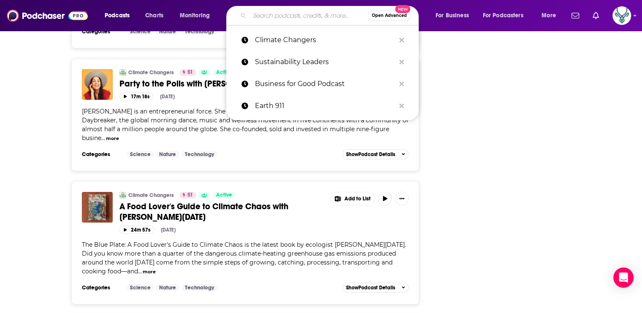
click at [270, 16] on input "Search podcasts, credits, & more..." at bounding box center [308, 16] width 119 height 14
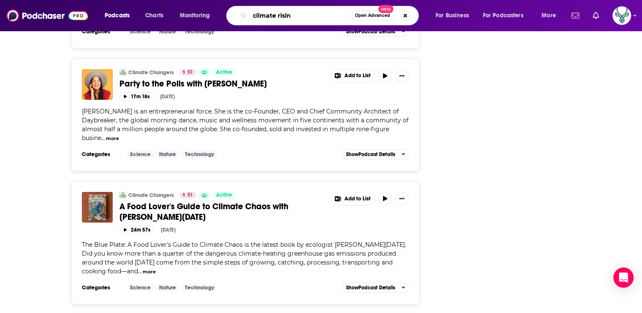
type input "climate rising"
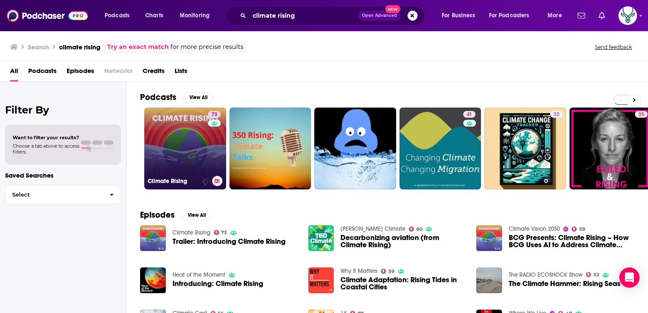
click at [186, 139] on link "73 Climate Rising" at bounding box center [185, 149] width 82 height 82
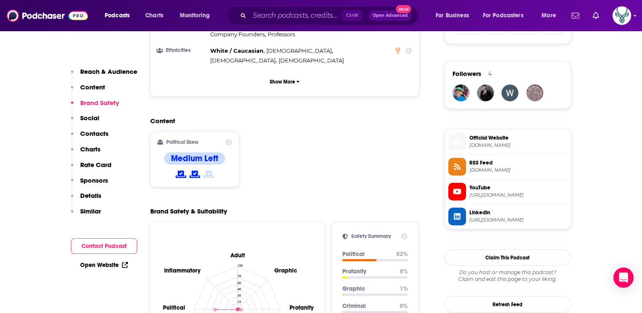
scroll to position [591, 0]
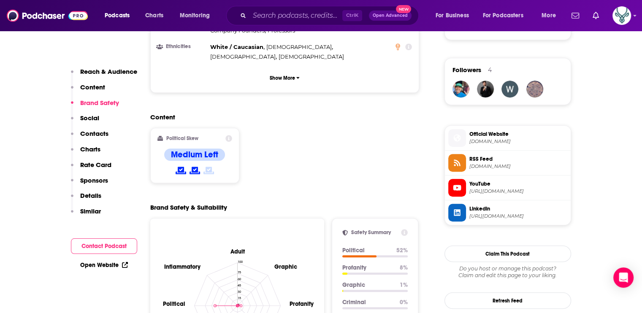
click at [502, 188] on span "[URL][DOMAIN_NAME]" at bounding box center [518, 191] width 98 height 6
click at [494, 135] on span "Official Website" at bounding box center [518, 134] width 98 height 8
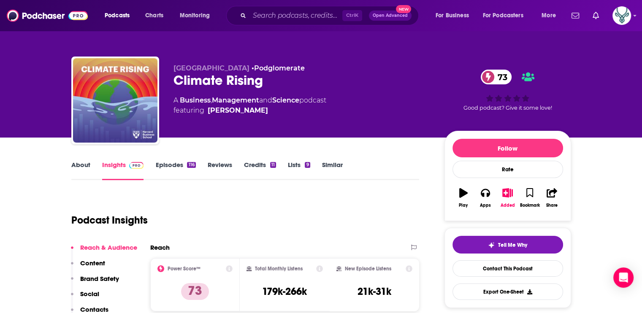
scroll to position [0, 0]
click at [168, 165] on link "Episodes 116" at bounding box center [175, 170] width 40 height 19
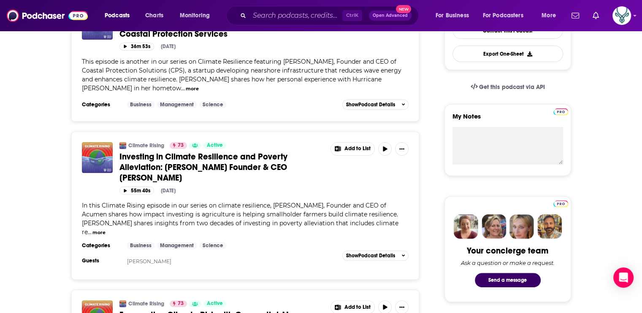
scroll to position [253, 0]
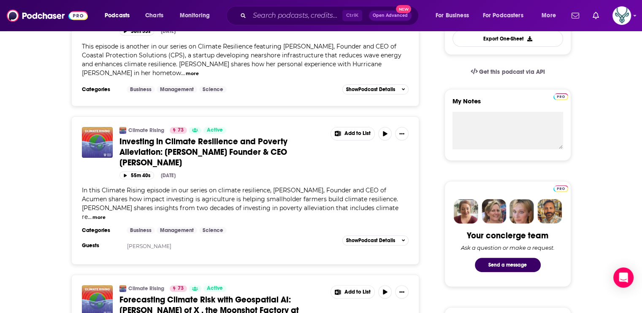
click at [207, 142] on span "Investing in Climate Resilience and Poverty Alleviation: [PERSON_NAME] Founder …" at bounding box center [203, 152] width 168 height 32
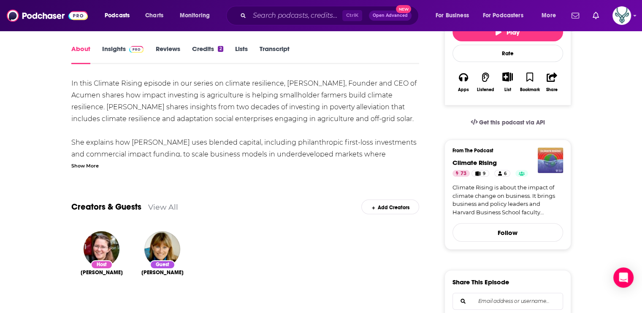
scroll to position [169, 0]
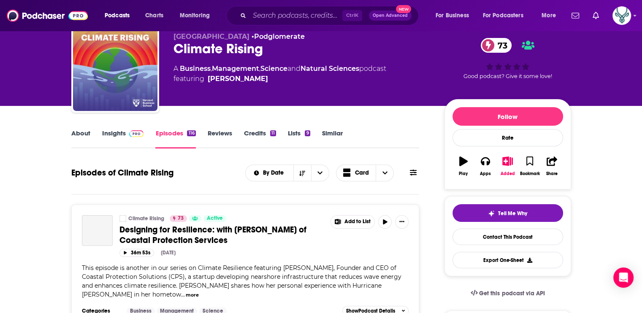
scroll to position [169, 0]
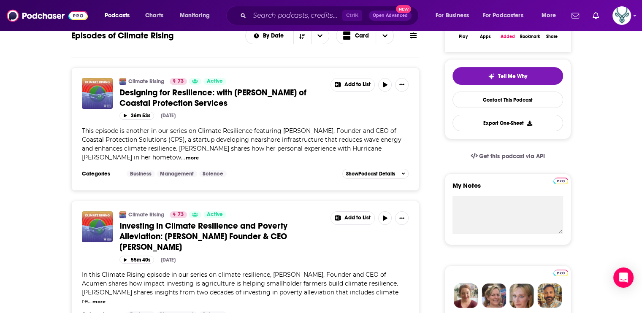
click at [214, 93] on span "Designing for Resilience: with [PERSON_NAME] of Coastal Protection Services" at bounding box center [212, 97] width 187 height 21
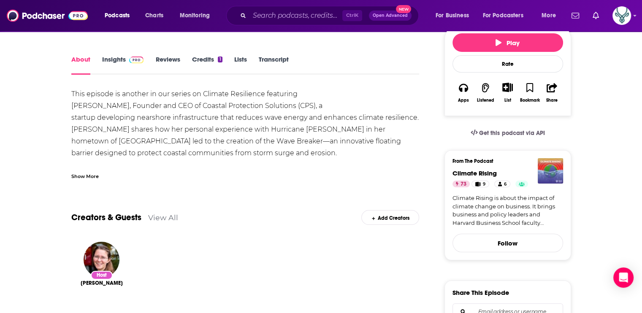
scroll to position [127, 0]
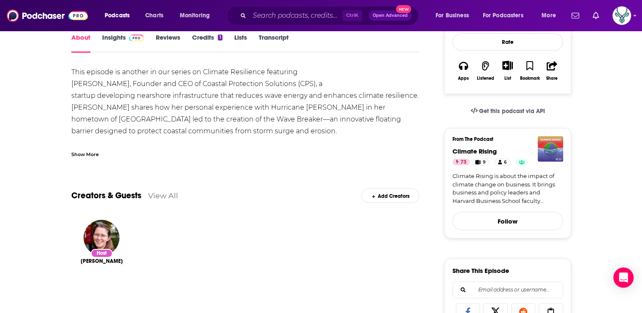
click at [83, 152] on div "Show More" at bounding box center [84, 154] width 27 height 8
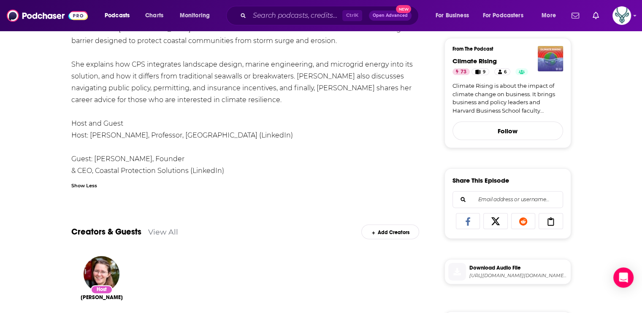
scroll to position [253, 0]
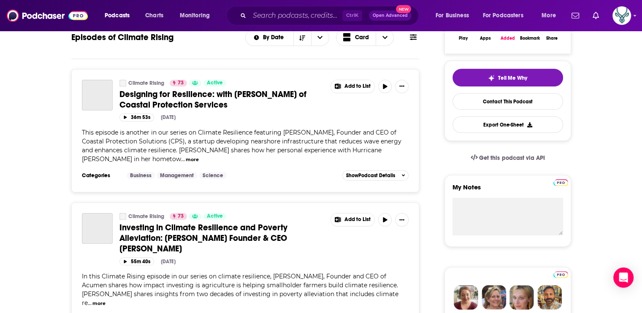
scroll to position [169, 0]
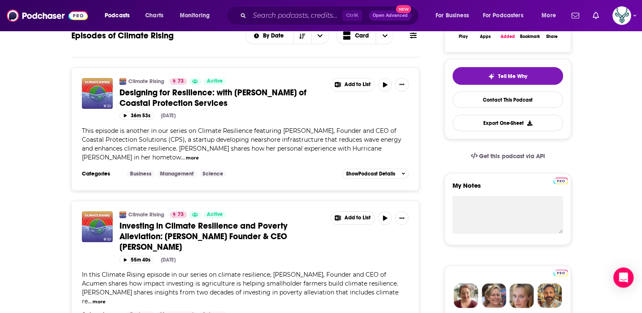
click at [175, 233] on span "Investing in Climate Resilience and Poverty Alleviation: [PERSON_NAME] Founder …" at bounding box center [203, 237] width 168 height 32
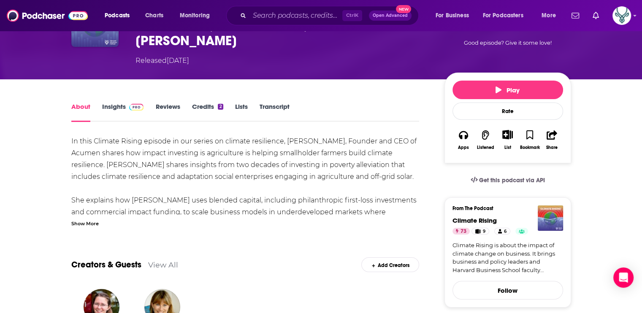
scroll to position [211, 0]
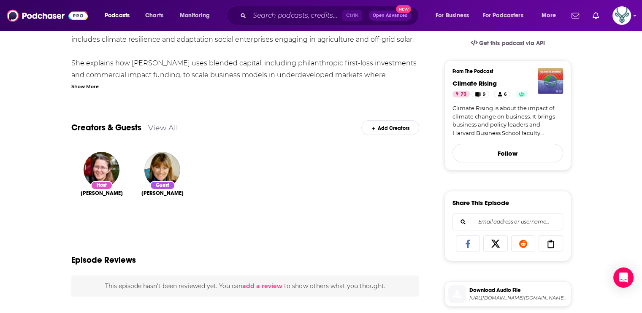
click at [83, 82] on div "Show More" at bounding box center [84, 86] width 27 height 8
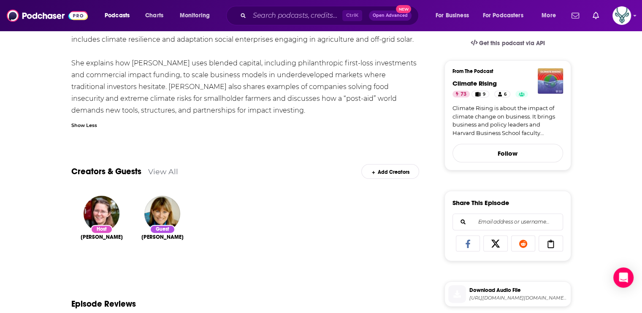
drag, startPoint x: 97, startPoint y: 211, endPoint x: 43, endPoint y: 195, distance: 56.7
click at [43, 195] on div "About Insights Reviews Credits 2 Lists Transcript In this Climate Rising episod…" at bounding box center [321, 260] width 642 height 636
drag, startPoint x: 128, startPoint y: 238, endPoint x: 78, endPoint y: 237, distance: 50.2
click at [78, 237] on div "Host [PERSON_NAME]" at bounding box center [101, 233] width 61 height 89
copy span "[PERSON_NAME]"
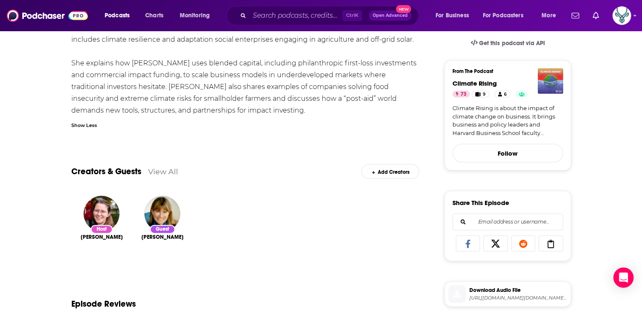
scroll to position [42, 0]
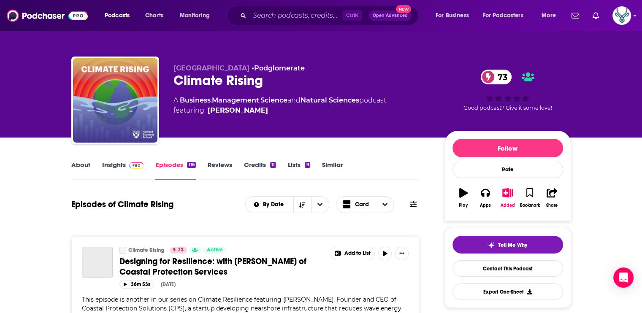
click at [72, 165] on link "About" at bounding box center [80, 170] width 19 height 19
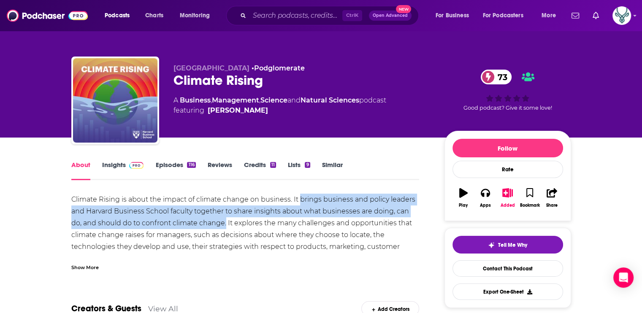
drag, startPoint x: 300, startPoint y: 198, endPoint x: 213, endPoint y: 225, distance: 91.4
click at [213, 225] on div "Climate Rising is about the impact of climate change on business. It brings bus…" at bounding box center [245, 229] width 348 height 71
drag, startPoint x: 213, startPoint y: 225, endPoint x: 178, endPoint y: 217, distance: 36.4
copy div "brings business and policy leaders and Harvard Business School faculty together…"
click at [169, 163] on link "Episodes 116" at bounding box center [175, 170] width 40 height 19
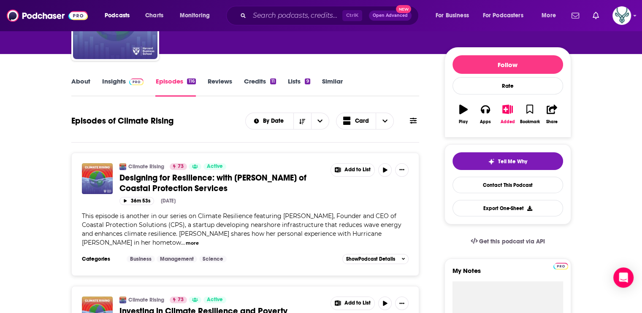
scroll to position [127, 0]
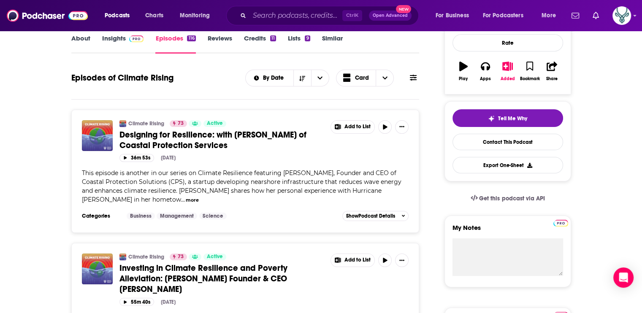
click at [208, 140] on span "Designing for Resilience: with [PERSON_NAME] of Coastal Protection Services" at bounding box center [212, 140] width 187 height 21
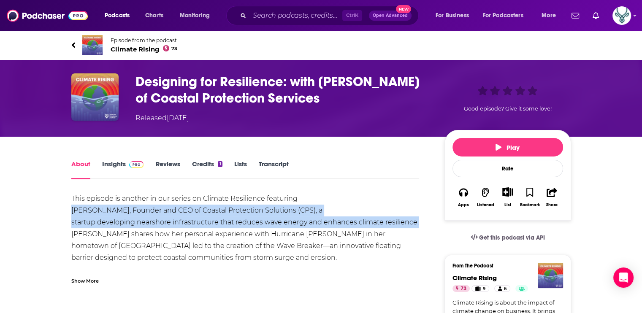
drag, startPoint x: 66, startPoint y: 211, endPoint x: 418, endPoint y: 225, distance: 352.6
copy div "[PERSON_NAME], Founder and CEO of Coastal Protection Solutions (CPS), a startup…"
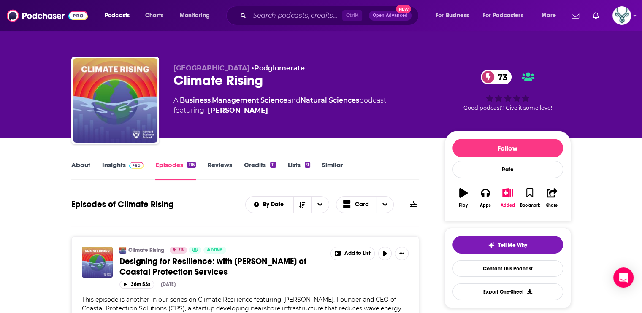
scroll to position [211, 0]
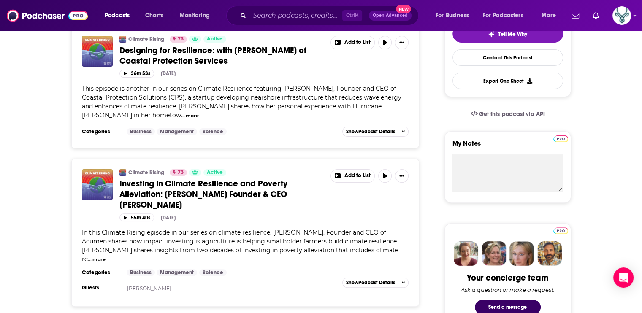
click at [203, 187] on span "Investing in Climate Resilience and Poverty Alleviation: [PERSON_NAME] Founder …" at bounding box center [203, 194] width 168 height 32
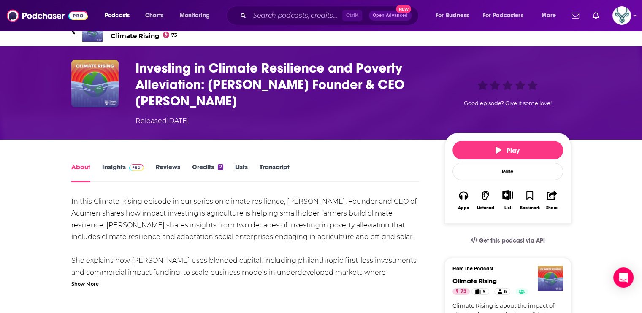
scroll to position [42, 0]
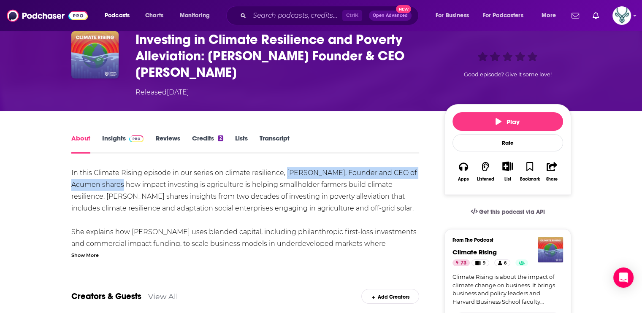
drag, startPoint x: 285, startPoint y: 171, endPoint x: 124, endPoint y: 188, distance: 162.1
click at [124, 188] on div "In this Climate Rising episode in our series on climate resilience, [PERSON_NAM…" at bounding box center [245, 226] width 348 height 118
drag, startPoint x: 124, startPoint y: 188, endPoint x: 93, endPoint y: 181, distance: 31.5
copy div "[PERSON_NAME], Founder and CEO of Acumen"
click at [95, 254] on div "Show More" at bounding box center [84, 255] width 27 height 8
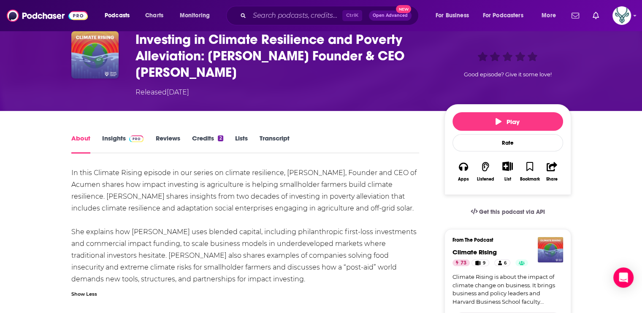
click at [262, 279] on div "In this Climate Rising episode in our series on climate resilience, [PERSON_NAM…" at bounding box center [245, 226] width 348 height 118
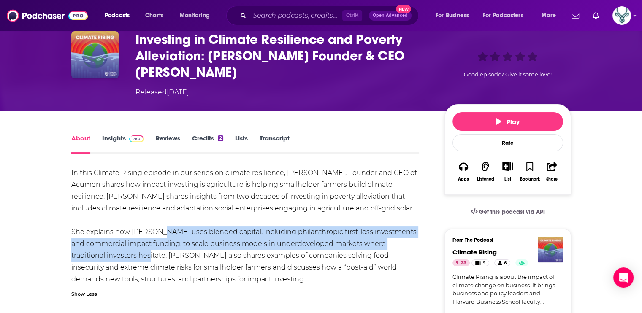
drag, startPoint x: 162, startPoint y: 231, endPoint x: 130, endPoint y: 256, distance: 40.5
click at [130, 256] on div "In this Climate Rising episode in our series on climate resilience, [PERSON_NAM…" at bounding box center [245, 226] width 348 height 118
drag, startPoint x: 130, startPoint y: 256, endPoint x: 95, endPoint y: 250, distance: 35.5
copy div "uses blended capital, including philanthropic first-loss investments and commer…"
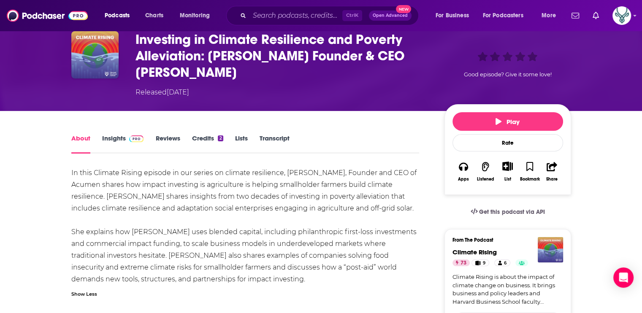
click at [412, 265] on div "In this Climate Rising episode in our series on climate resilience, [PERSON_NAM…" at bounding box center [245, 226] width 348 height 118
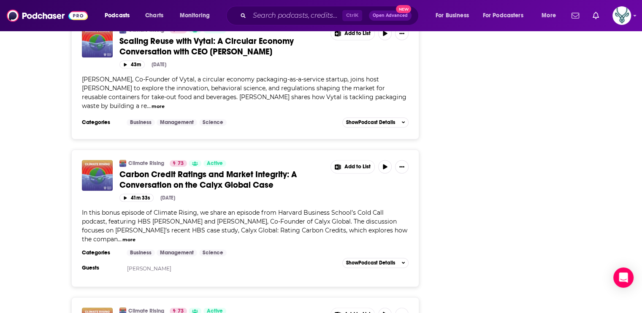
scroll to position [1224, 0]
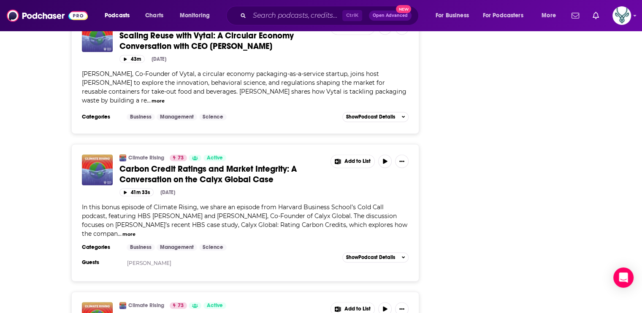
click at [233, 164] on span "Carbon Credit Ratings and Market Integrity: A Conversation on the Calyx Global …" at bounding box center [207, 174] width 177 height 21
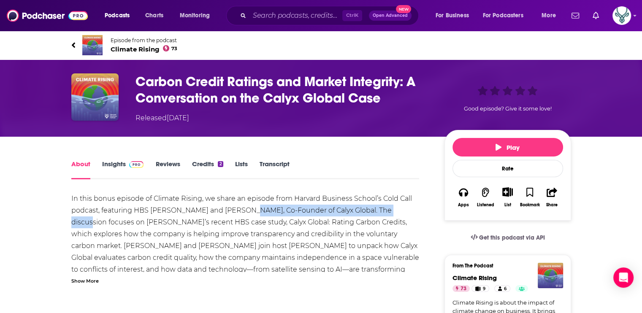
drag, startPoint x: 235, startPoint y: 210, endPoint x: 395, endPoint y: 211, distance: 160.3
click at [395, 211] on div "In this bonus episode of Climate Rising, we share an episode from Harvard Busin…" at bounding box center [245, 252] width 348 height 118
drag, startPoint x: 395, startPoint y: 211, endPoint x: 327, endPoint y: 210, distance: 67.9
copy div "[PERSON_NAME], Co-Founder of Calyx Global"
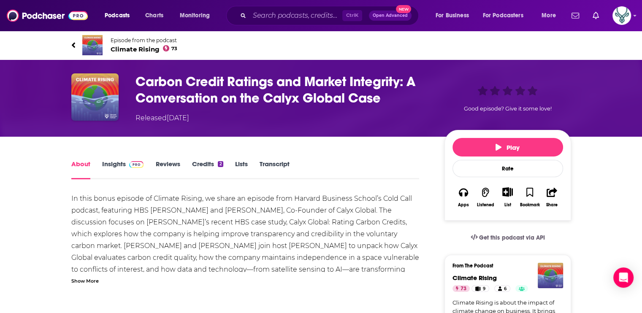
click at [289, 275] on div "In this bonus episode of Climate Rising, we share an episode from Harvard Busin…" at bounding box center [245, 239] width 348 height 92
drag, startPoint x: 280, startPoint y: 245, endPoint x: 382, endPoint y: 248, distance: 101.7
click at [382, 248] on div "In this bonus episode of Climate Rising, we share an episode from Harvard Busin…" at bounding box center [245, 252] width 348 height 118
drag, startPoint x: 382, startPoint y: 248, endPoint x: 349, endPoint y: 246, distance: 32.5
copy div "evaluates carbon credit quality"
